Goal: Information Seeking & Learning: Learn about a topic

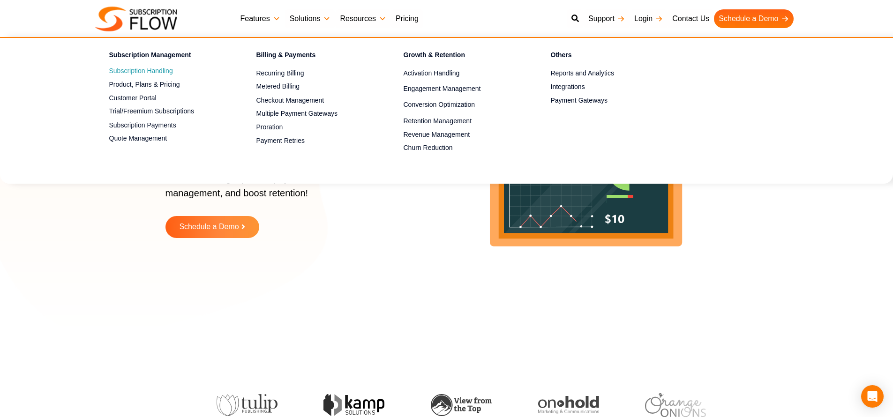
click at [119, 68] on link "Subscription Handling" at bounding box center [166, 71] width 114 height 11
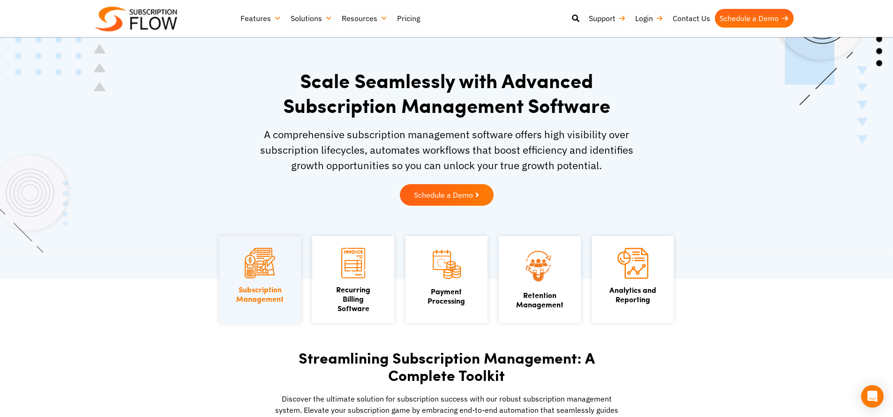
scroll to position [23, 0]
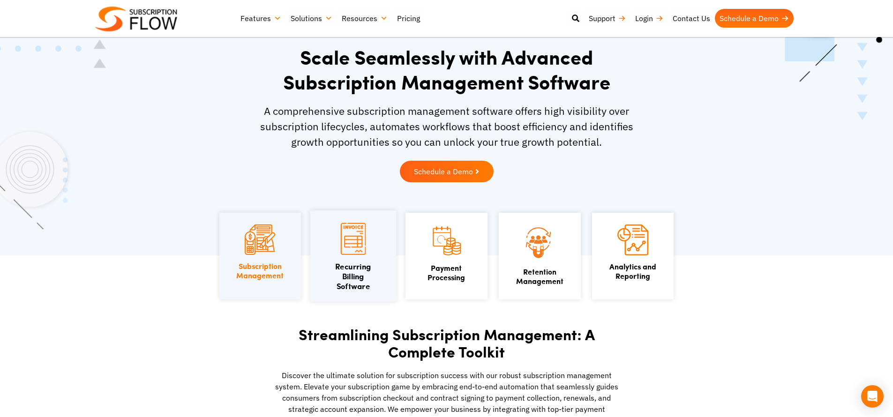
click at [350, 233] on img at bounding box center [353, 239] width 25 height 32
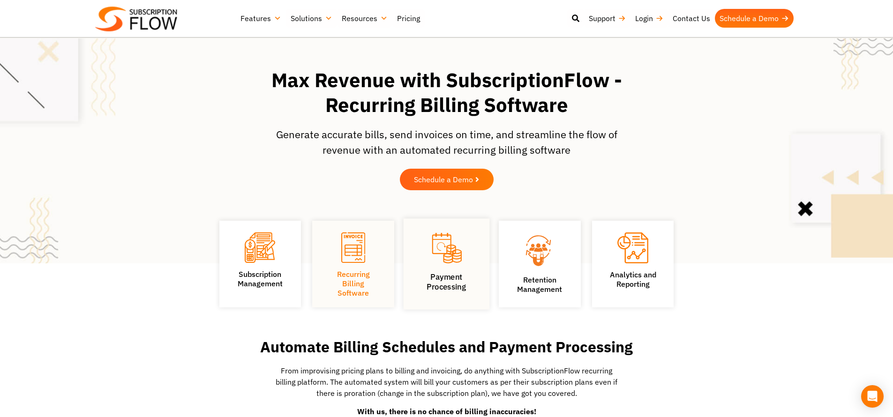
click at [424, 261] on figure at bounding box center [446, 249] width 56 height 37
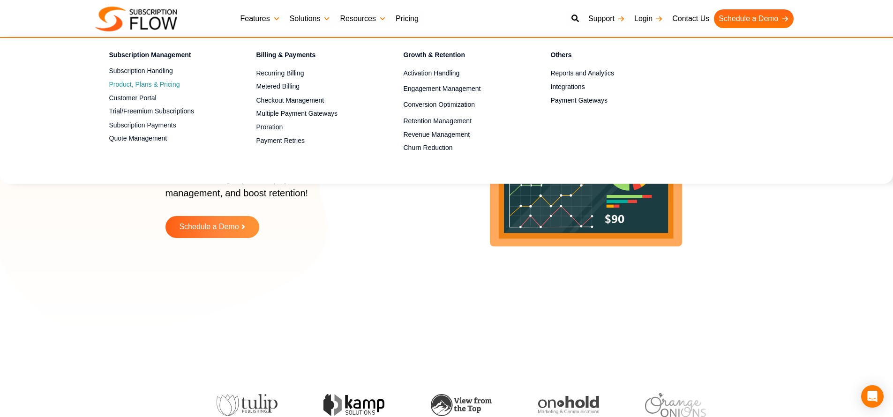
click at [138, 82] on span "Product, Plans & Pricing" at bounding box center [144, 85] width 71 height 10
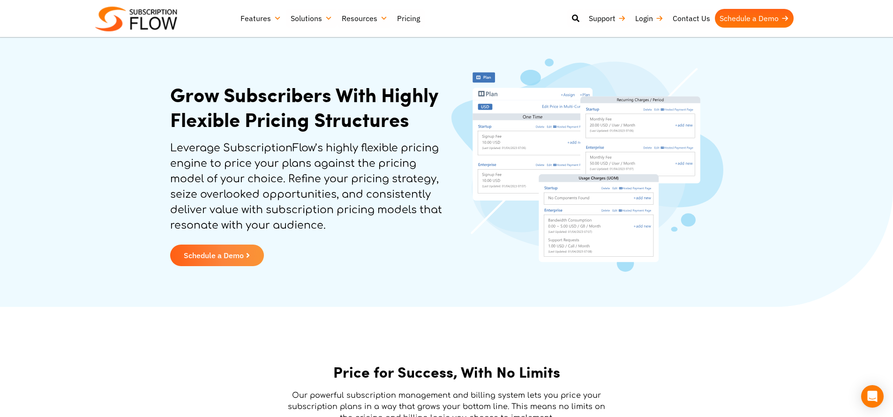
scroll to position [49, 0]
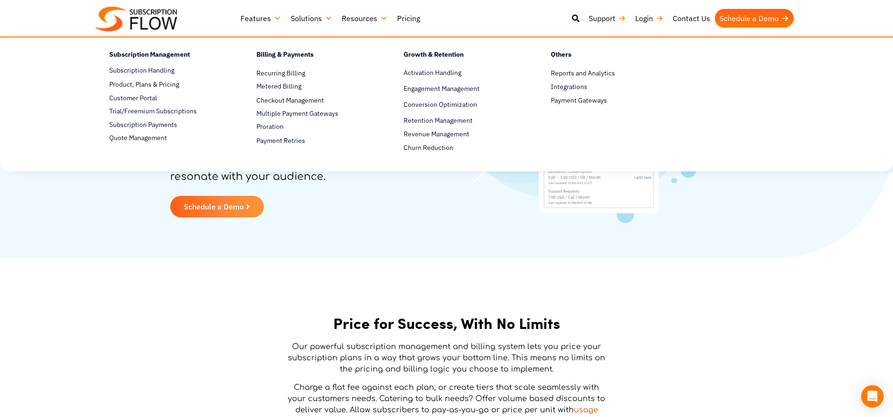
click at [266, 20] on link "Features" at bounding box center [261, 18] width 50 height 19
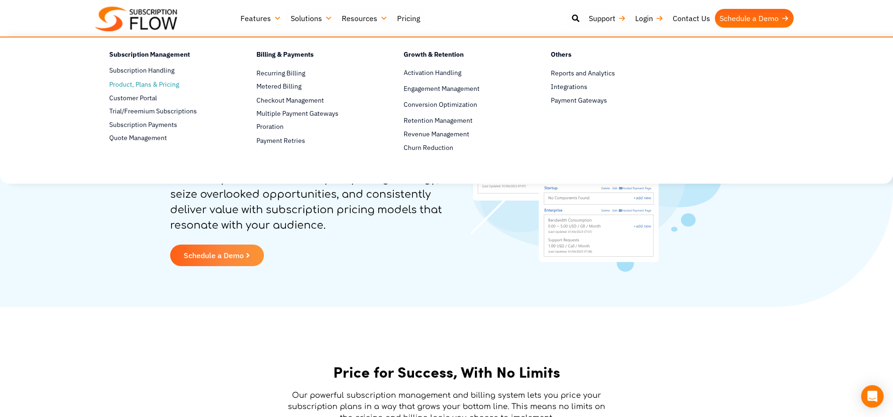
click at [154, 82] on span "Product, Plans & Pricing" at bounding box center [144, 85] width 70 height 10
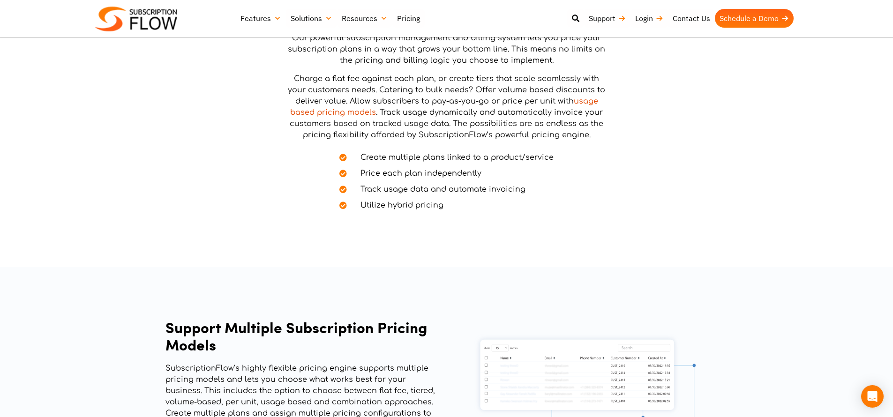
scroll to position [505, 0]
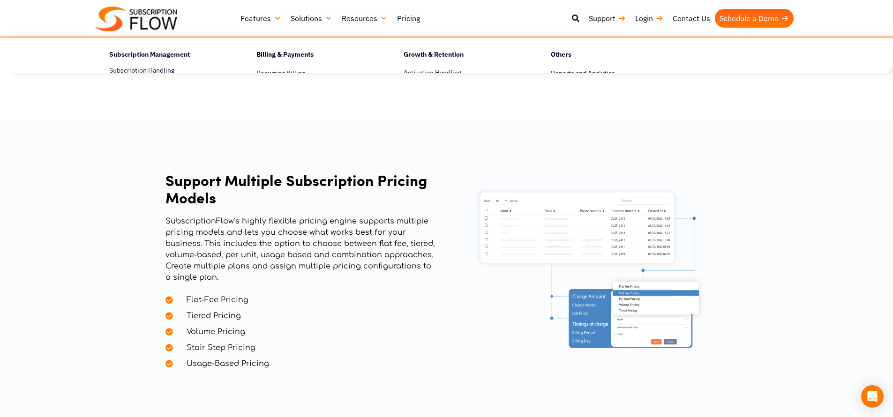
click at [251, 21] on link "Features" at bounding box center [261, 18] width 50 height 19
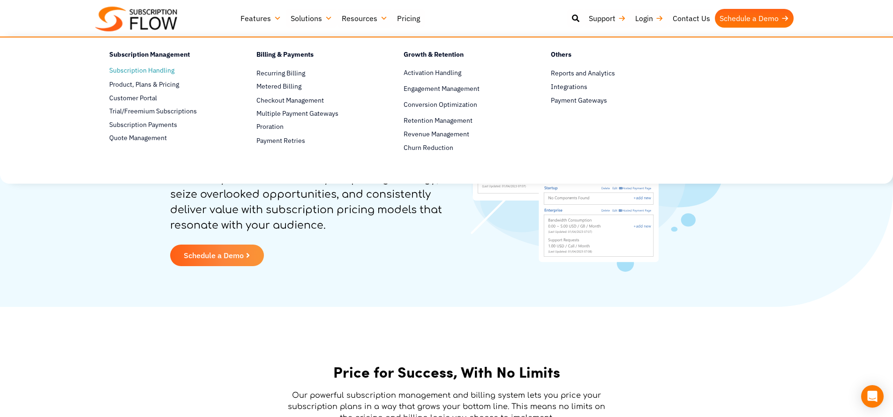
click at [155, 70] on link "Subscription Handling" at bounding box center [166, 70] width 114 height 11
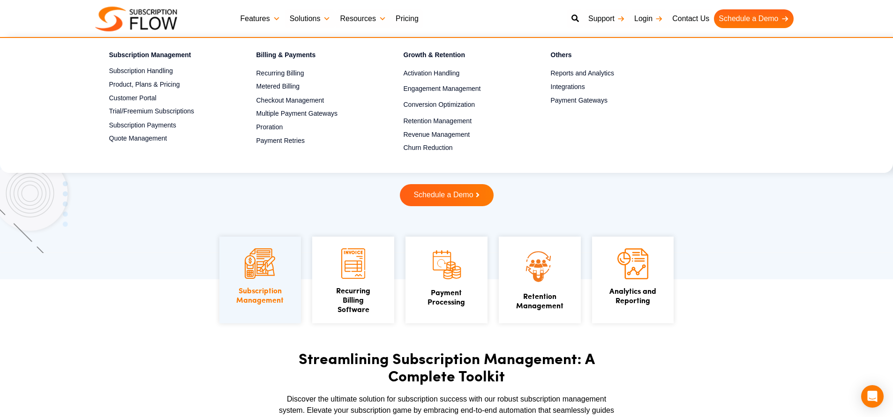
click at [259, 22] on link "Features" at bounding box center [260, 18] width 49 height 19
